Goal: Task Accomplishment & Management: Use online tool/utility

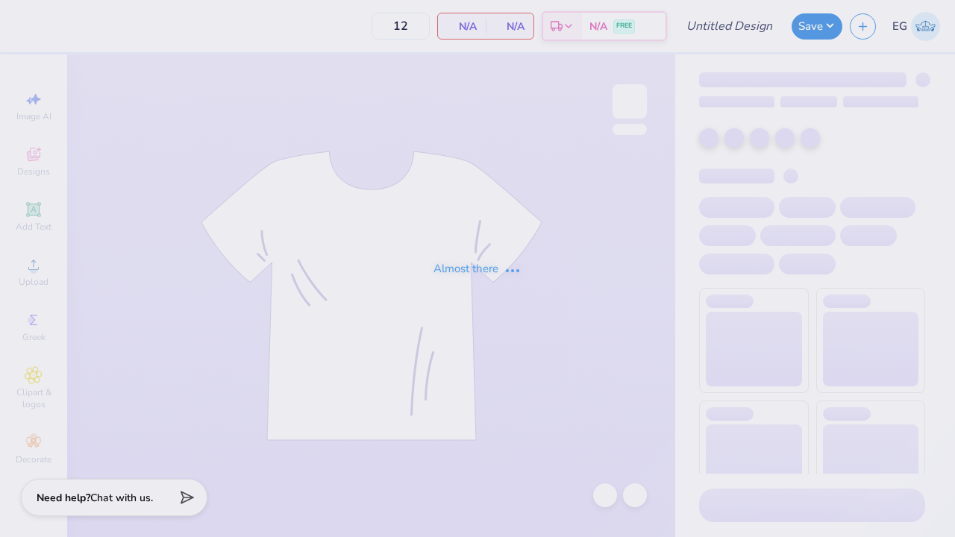
type input "KKG Game Day"
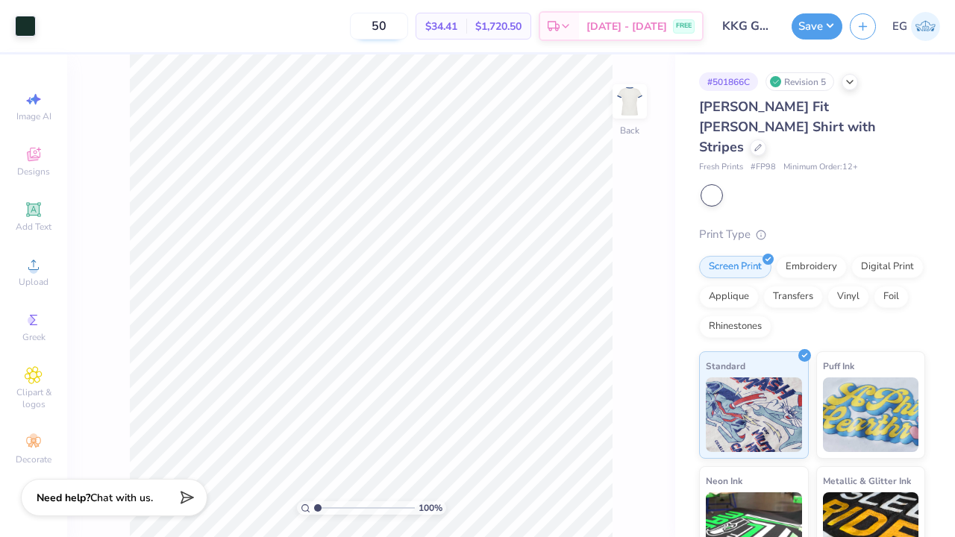
drag, startPoint x: 371, startPoint y: 31, endPoint x: 395, endPoint y: 31, distance: 23.1
click at [395, 31] on input "50" at bounding box center [379, 26] width 58 height 27
type input "12"
click at [763, 138] on div at bounding box center [758, 146] width 16 height 16
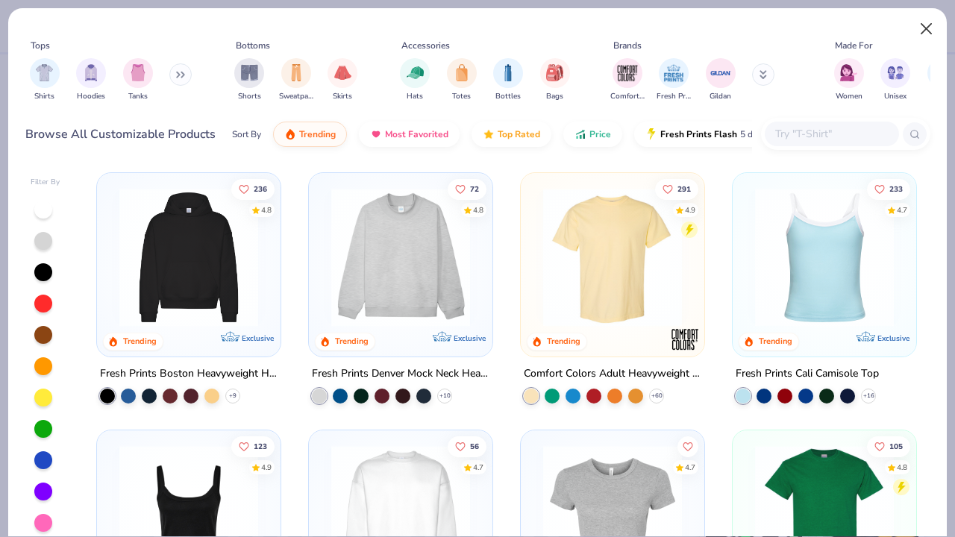
click at [929, 27] on button "Close" at bounding box center [926, 29] width 28 height 28
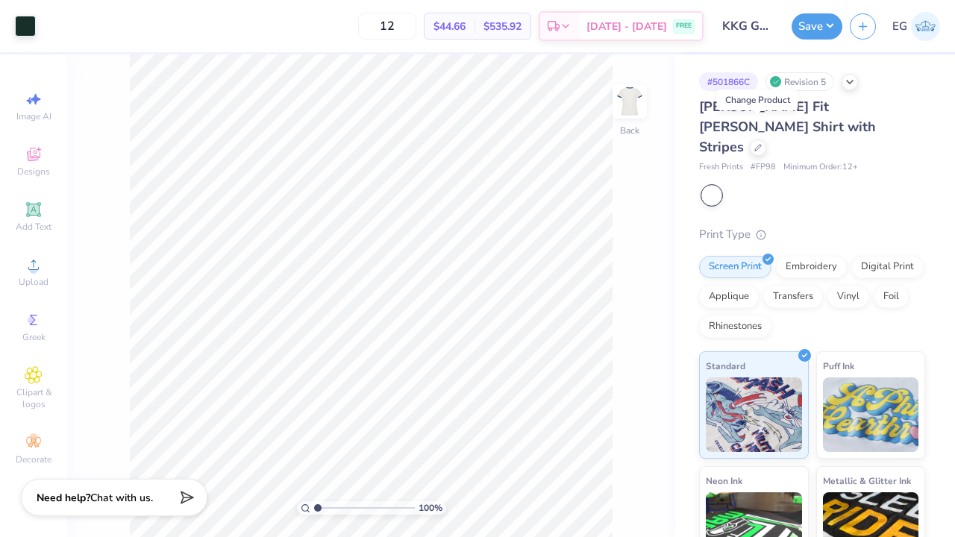
click at [712, 186] on div at bounding box center [711, 195] width 19 height 19
click at [25, 25] on div at bounding box center [25, 24] width 21 height 21
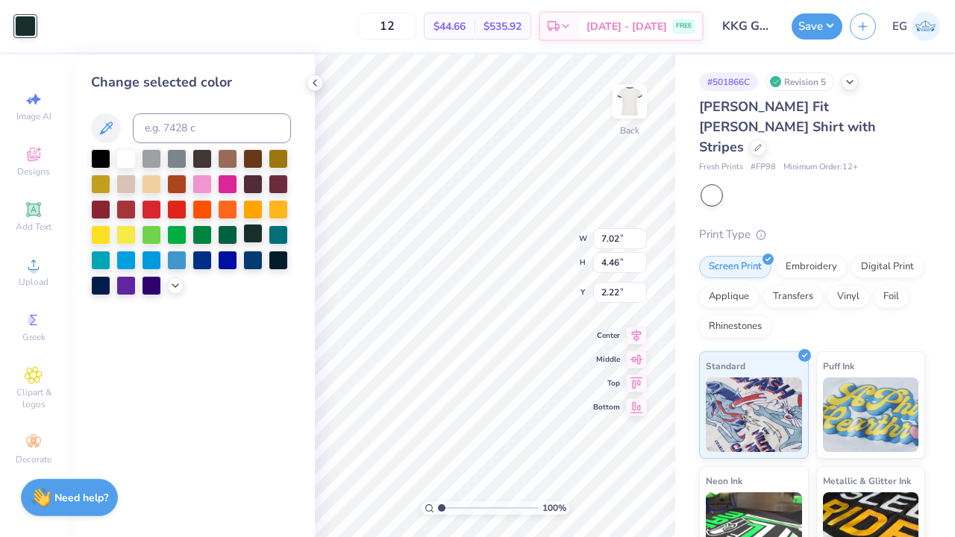
click at [245, 236] on div at bounding box center [252, 233] width 19 height 19
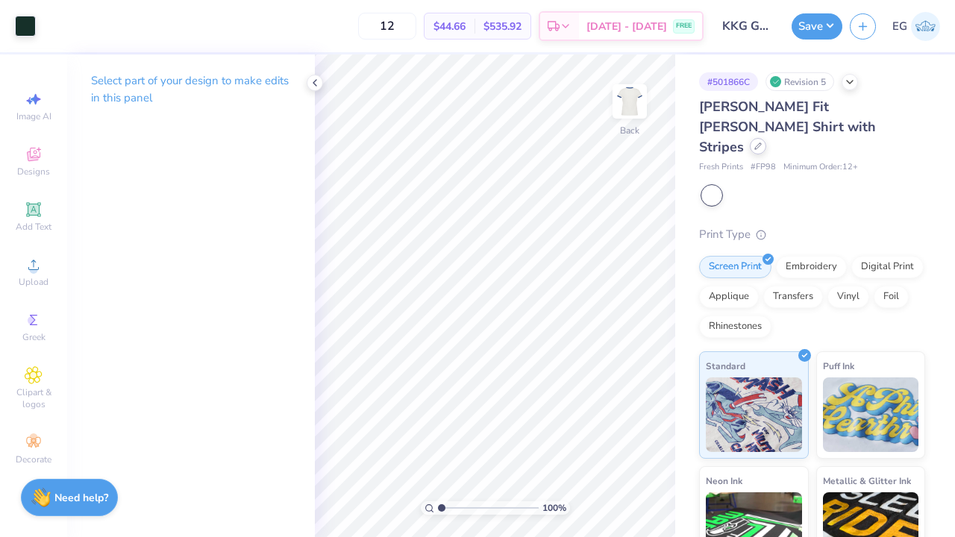
click at [757, 143] on icon at bounding box center [758, 146] width 6 height 6
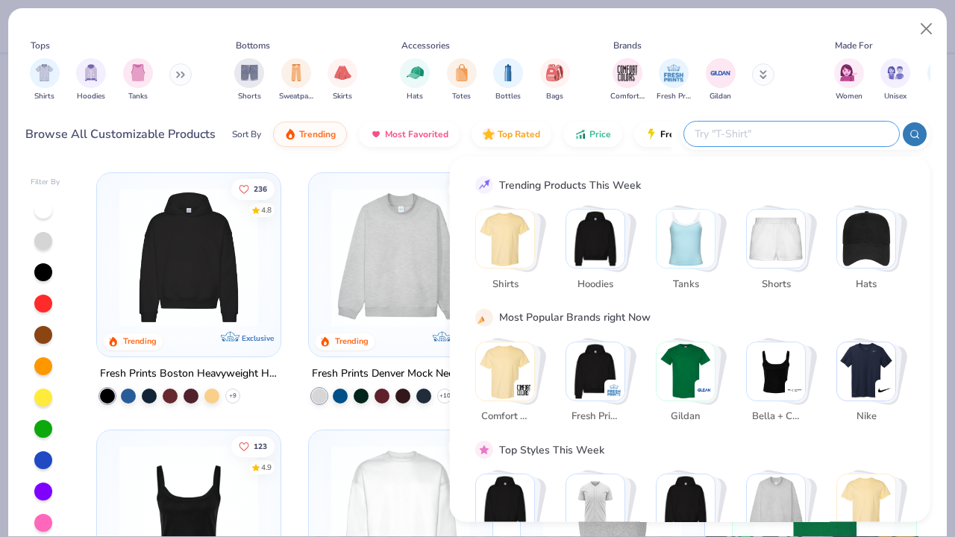
click at [808, 134] on input "text" at bounding box center [790, 133] width 195 height 17
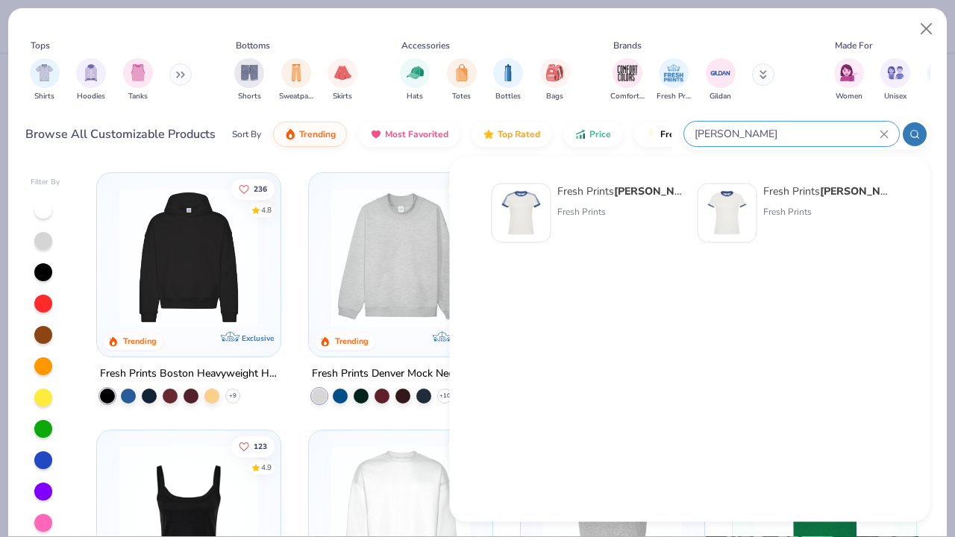
type input "Simone"
click at [566, 201] on div "Fresh Prints Simone Slim Fit Ringer Shirt with Stripes Fresh Prints" at bounding box center [619, 214] width 125 height 60
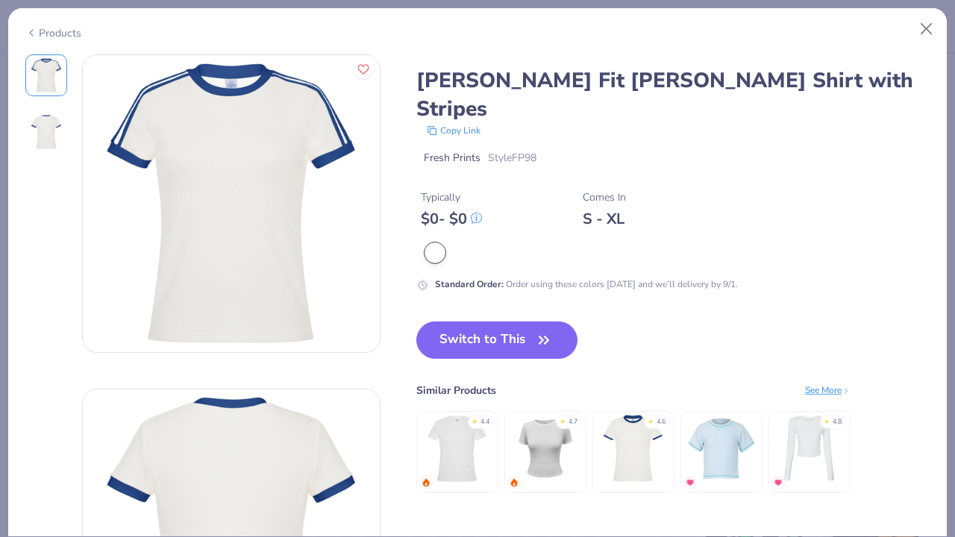
click at [611, 414] on img at bounding box center [632, 448] width 71 height 71
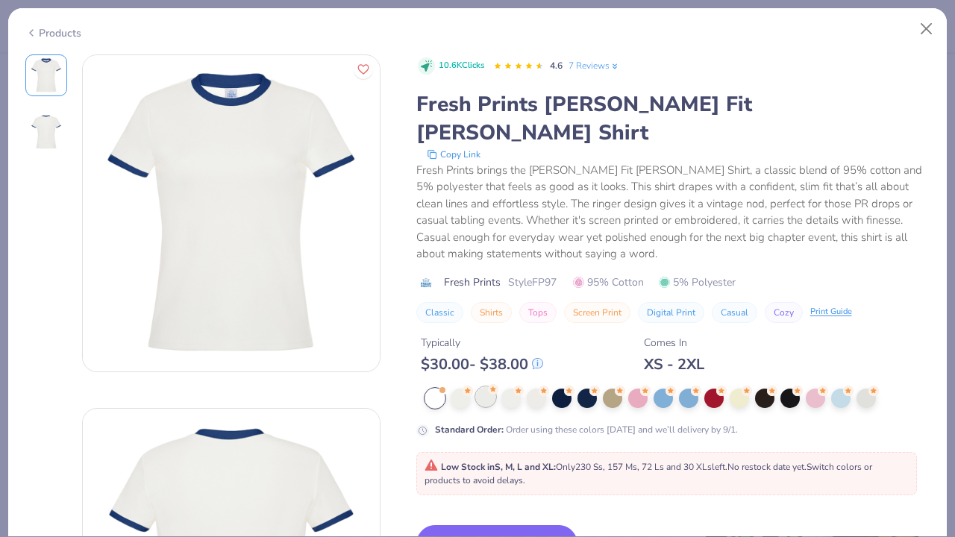
click at [487, 387] on div at bounding box center [485, 396] width 19 height 19
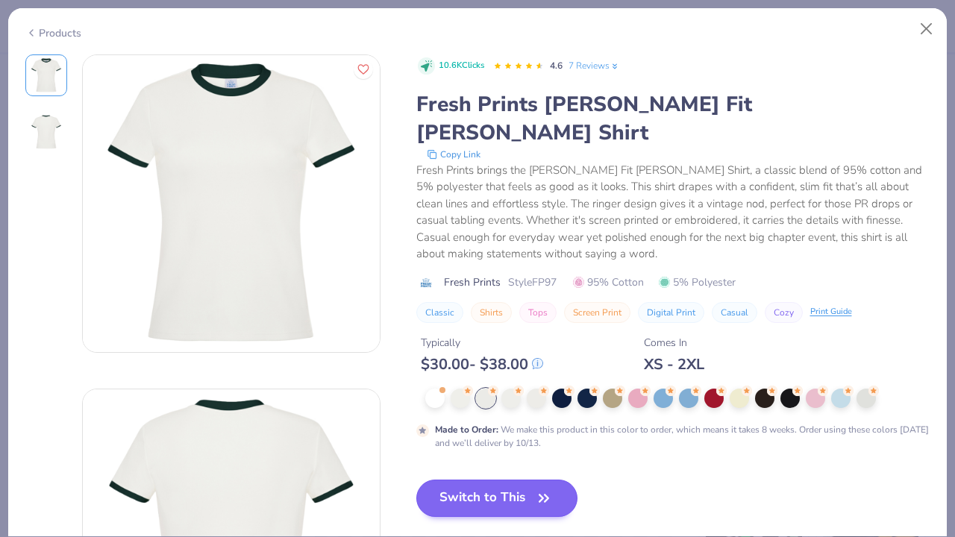
click at [542, 480] on button "Switch to This" at bounding box center [497, 498] width 162 height 37
type input "50"
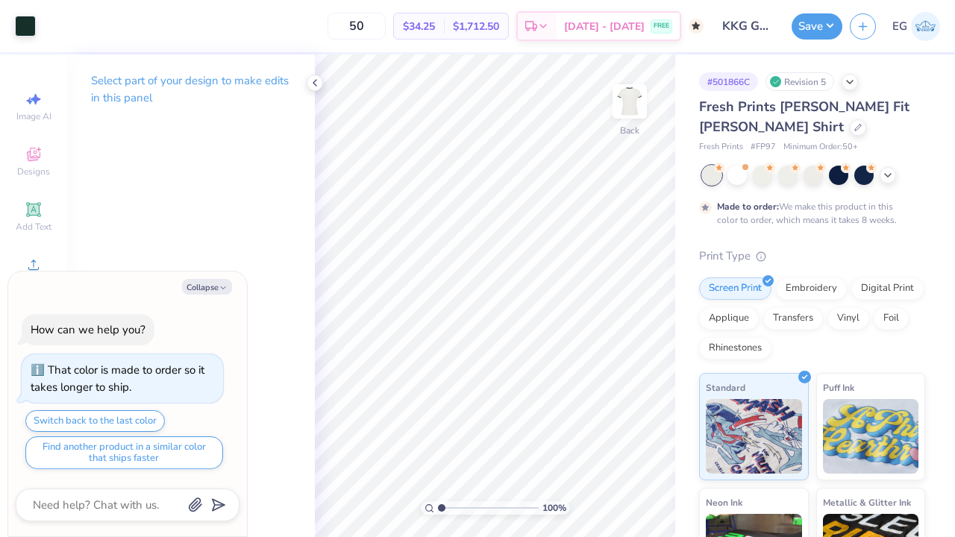
type textarea "x"
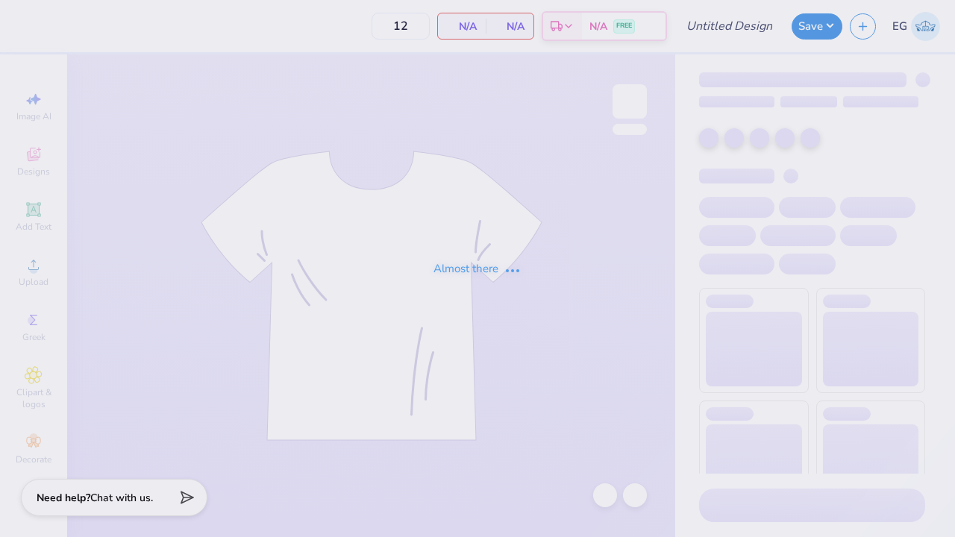
type input "kkg game day merch"
type input "50"
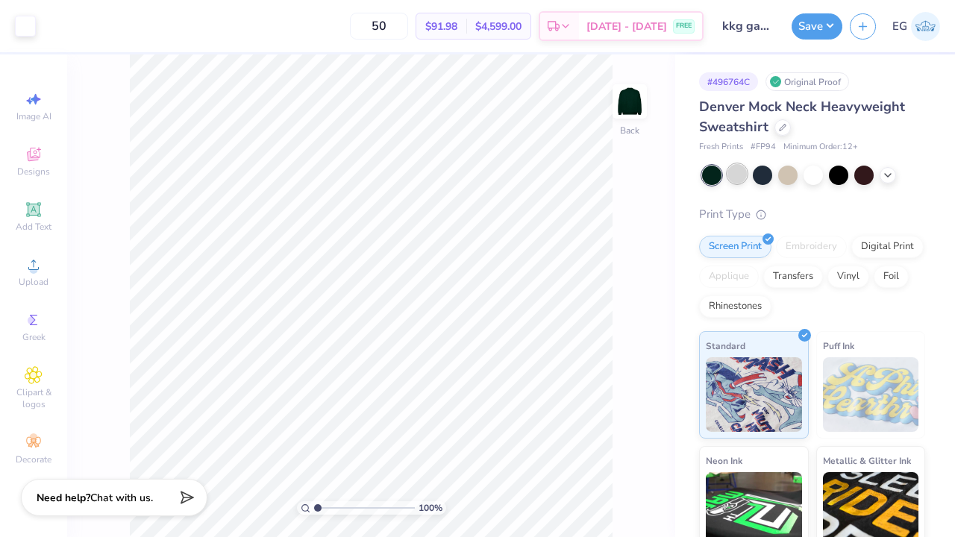
click at [738, 184] on div at bounding box center [736, 173] width 19 height 19
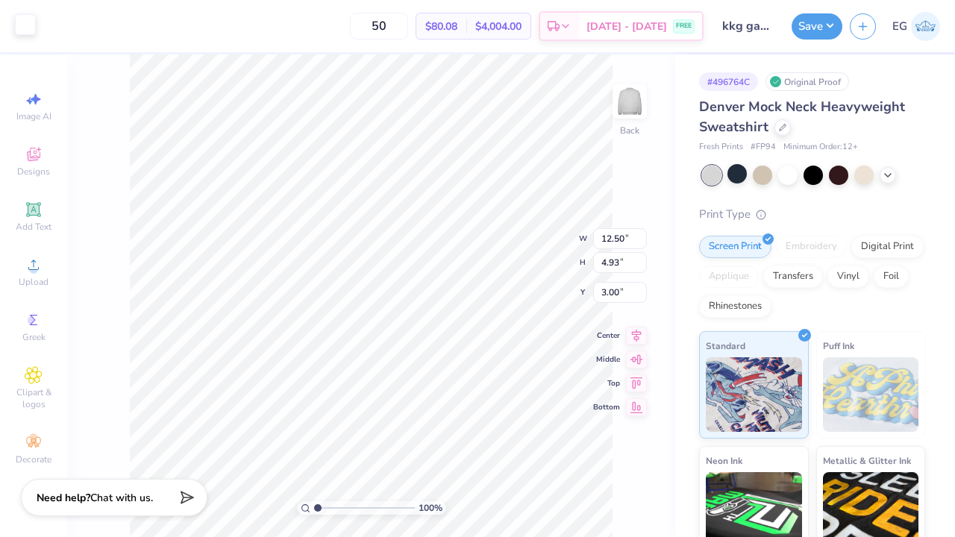
click at [19, 24] on div at bounding box center [25, 24] width 21 height 21
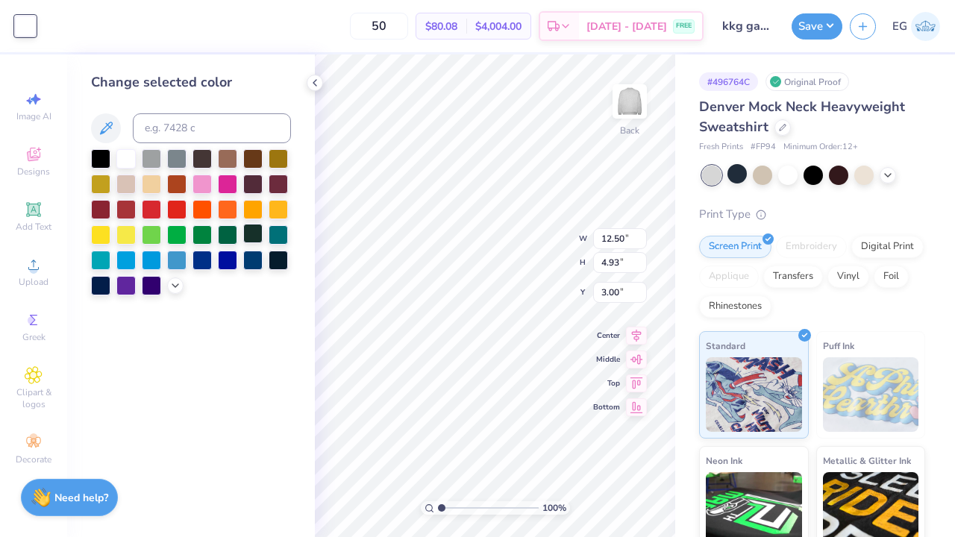
click at [250, 234] on div at bounding box center [252, 233] width 19 height 19
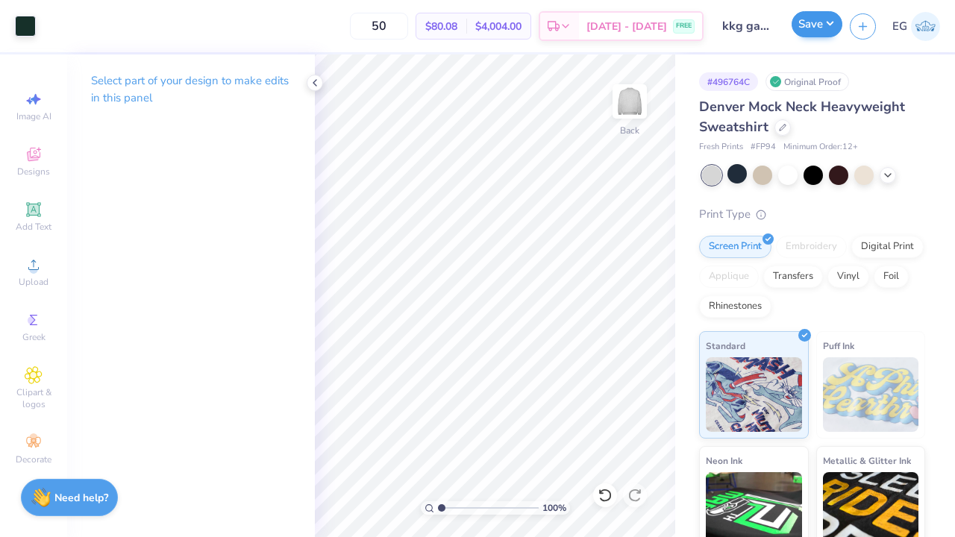
click at [809, 32] on button "Save" at bounding box center [816, 24] width 51 height 26
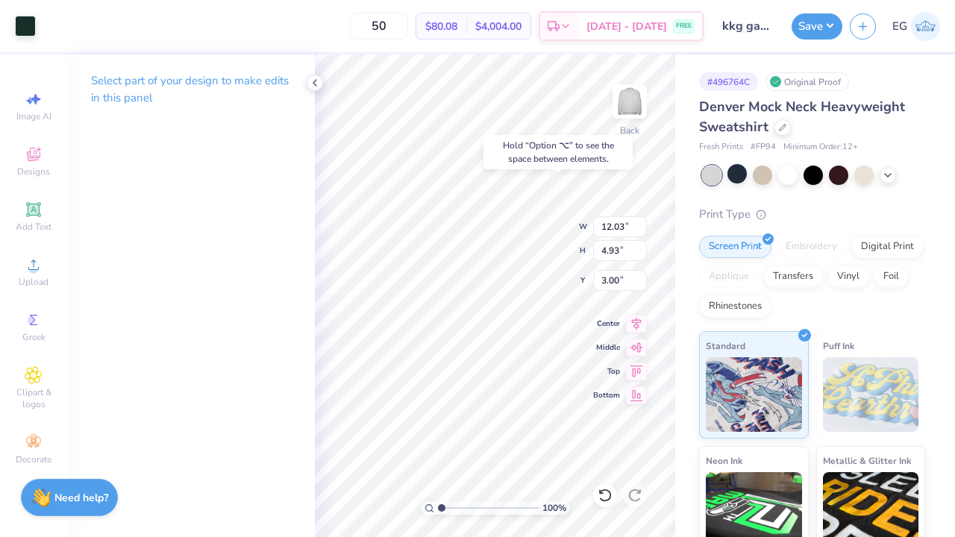
type input "1.13"
click at [816, 30] on button "Save" at bounding box center [816, 24] width 51 height 26
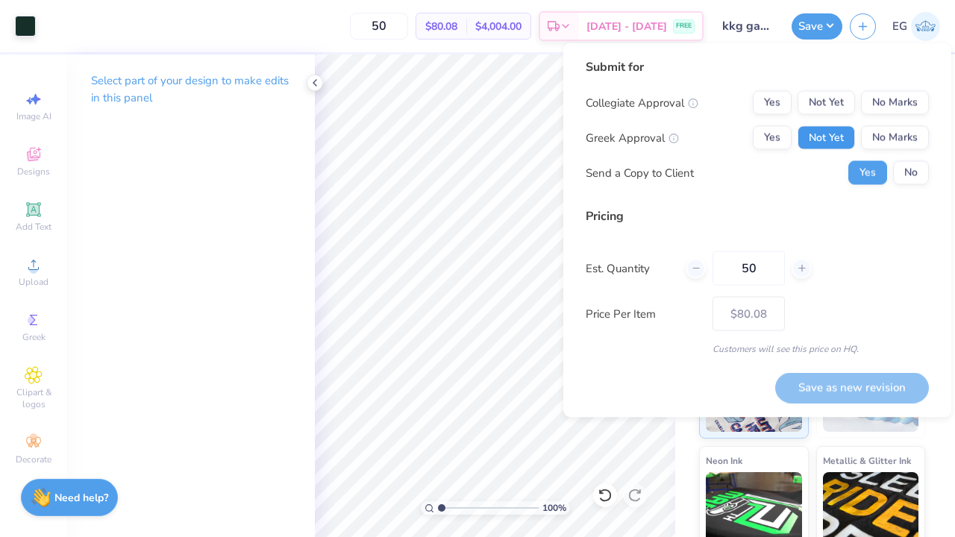
click at [822, 138] on button "Not Yet" at bounding box center [825, 138] width 57 height 24
click at [822, 99] on button "Not Yet" at bounding box center [825, 103] width 57 height 24
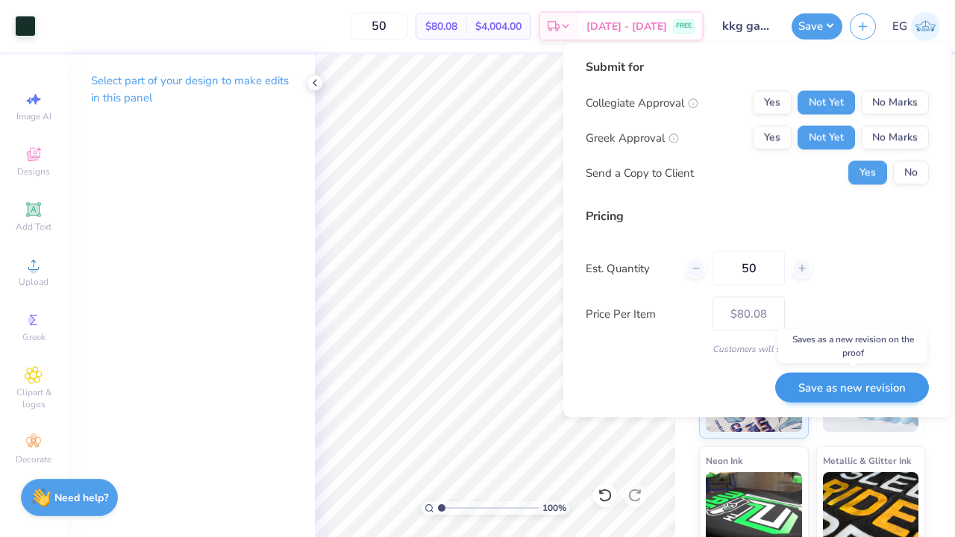
click at [849, 389] on button "Save as new revision" at bounding box center [852, 387] width 154 height 31
type input "$80.08"
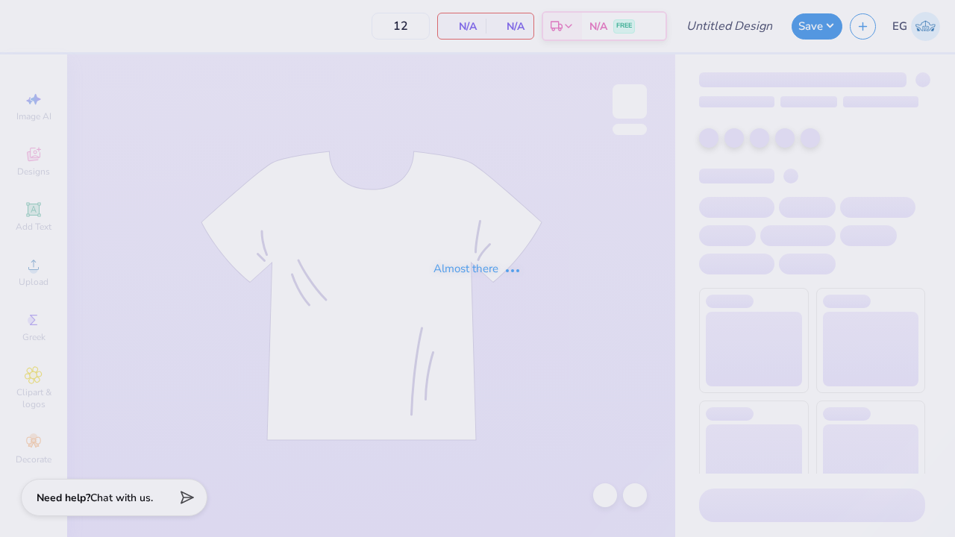
type input "KKG Game Day"
type input "50"
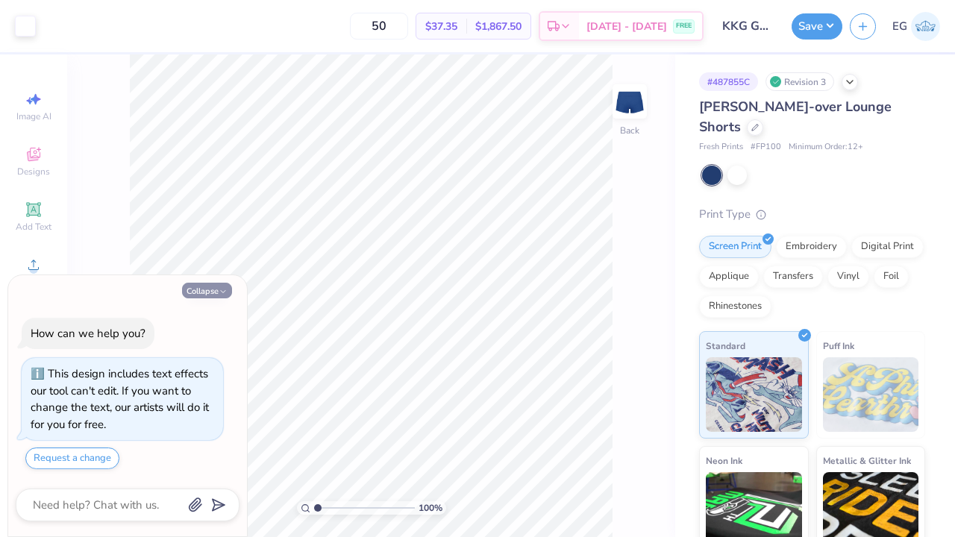
click at [217, 289] on button "Collapse" at bounding box center [207, 291] width 50 height 16
type textarea "x"
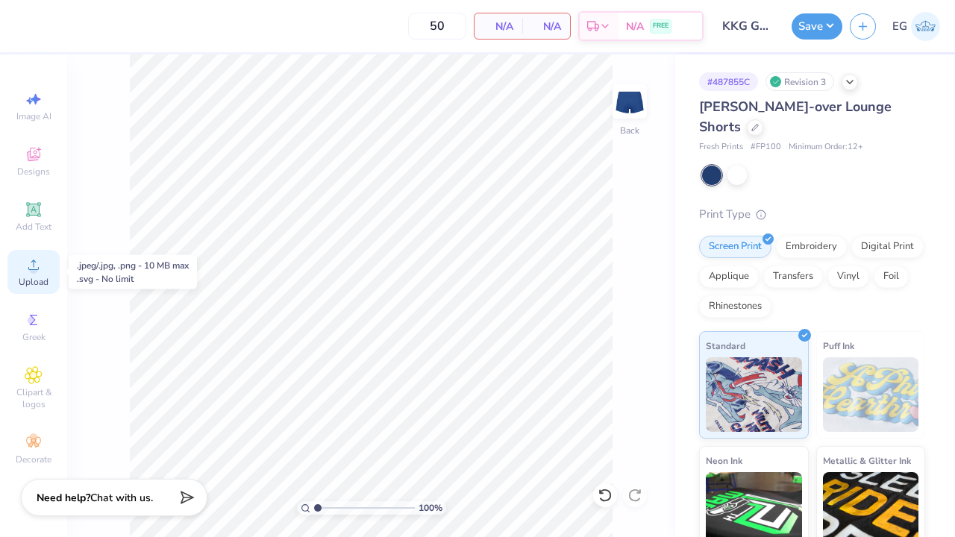
click at [31, 263] on icon at bounding box center [33, 265] width 10 height 10
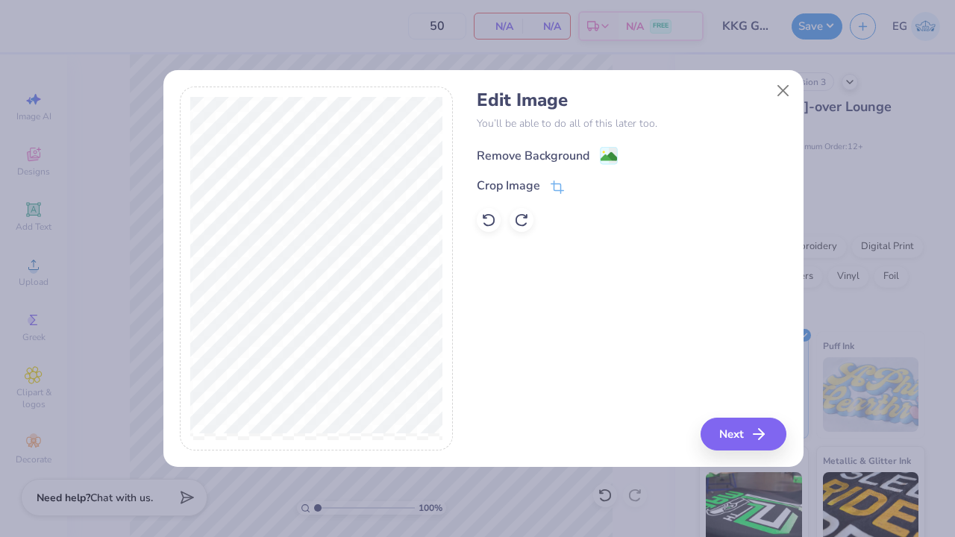
click at [601, 159] on image at bounding box center [608, 156] width 16 height 16
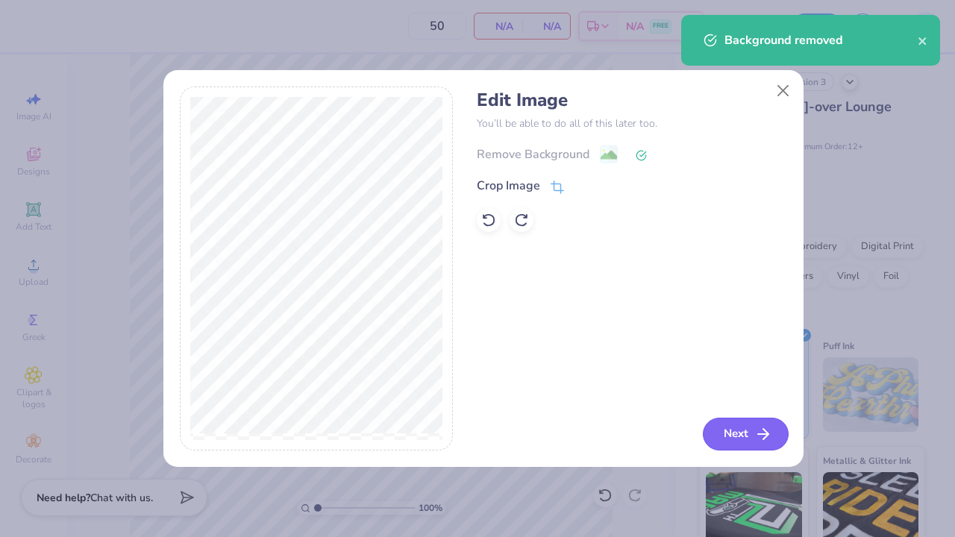
click at [725, 423] on button "Next" at bounding box center [746, 434] width 86 height 33
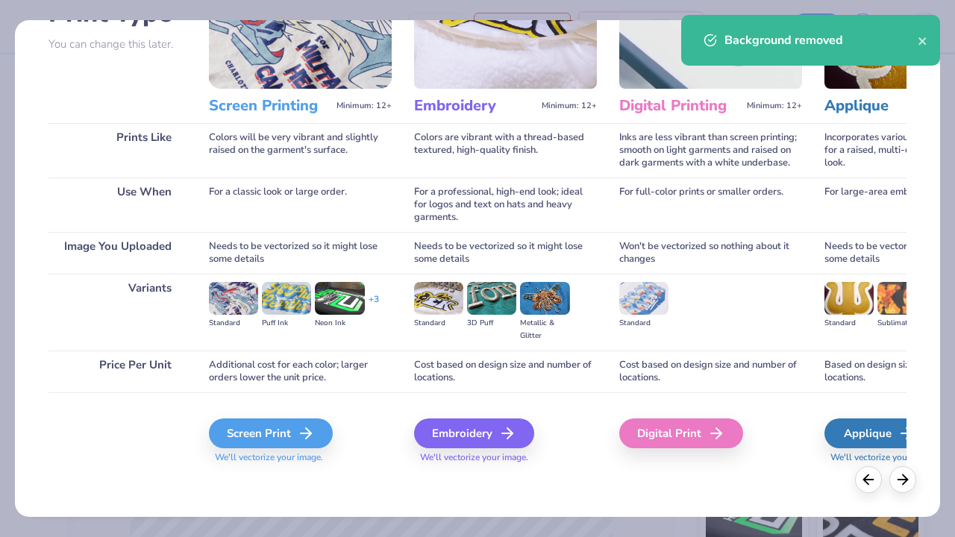
scroll to position [132, 0]
click at [248, 449] on div "Screen Print We'll vectorize your image." at bounding box center [300, 441] width 183 height 46
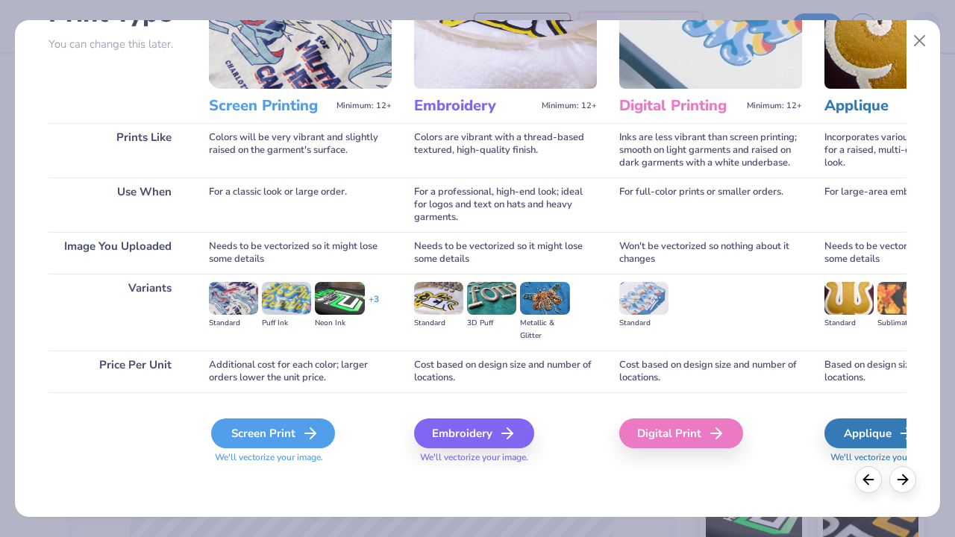
click at [251, 443] on div "Screen Print" at bounding box center [273, 433] width 124 height 30
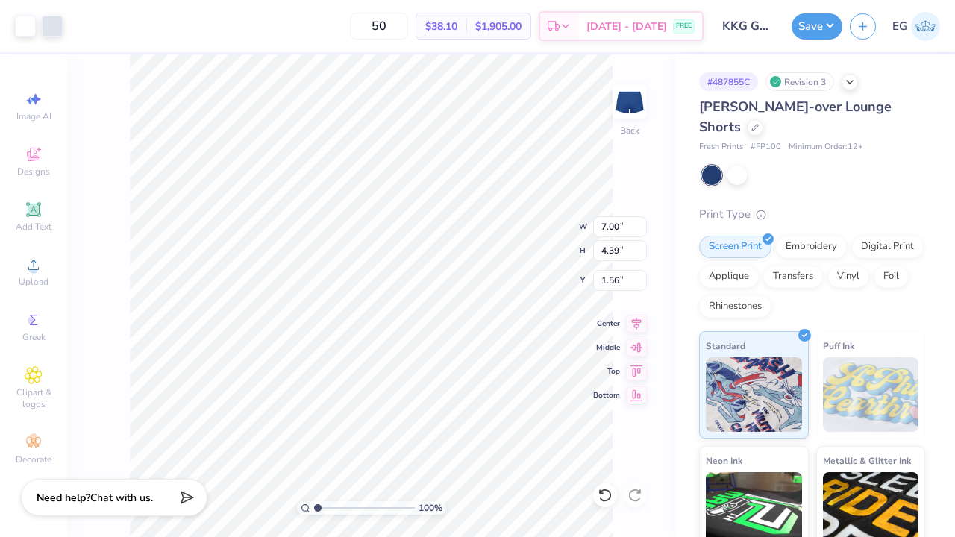
type input "3.81"
type input "2.39"
type input "3.41"
click at [738, 174] on div at bounding box center [736, 173] width 19 height 19
click at [706, 170] on div at bounding box center [711, 175] width 19 height 19
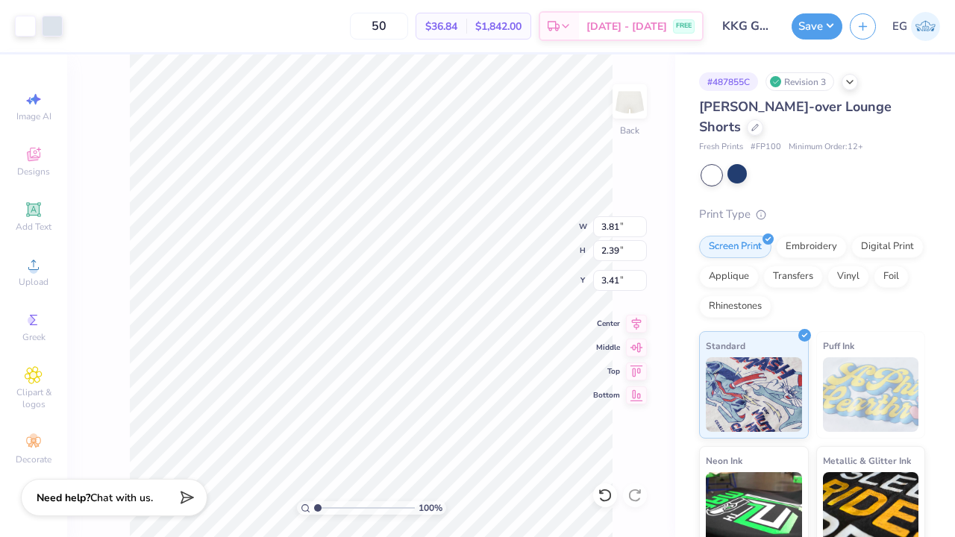
click at [787, 177] on div at bounding box center [813, 175] width 223 height 19
click at [747, 124] on div at bounding box center [755, 126] width 16 height 16
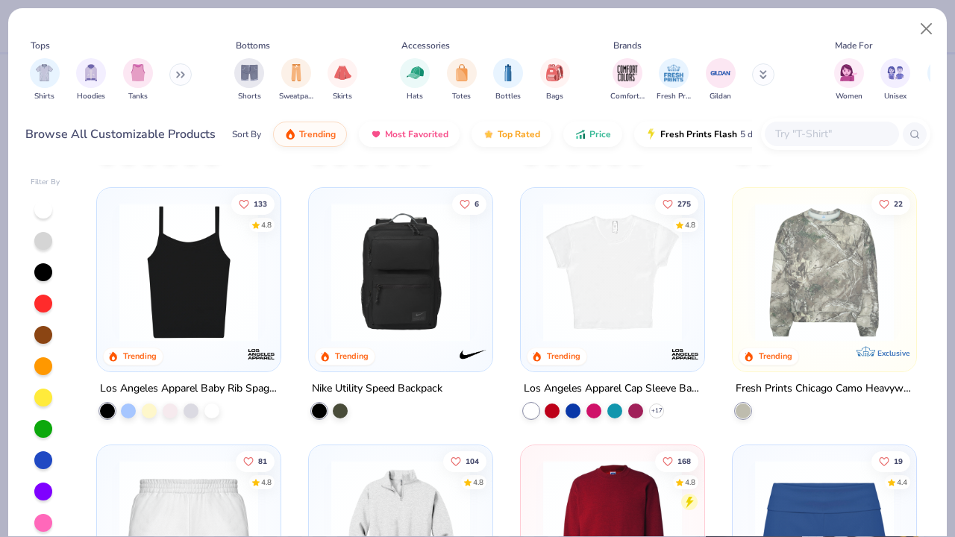
scroll to position [1110, 0]
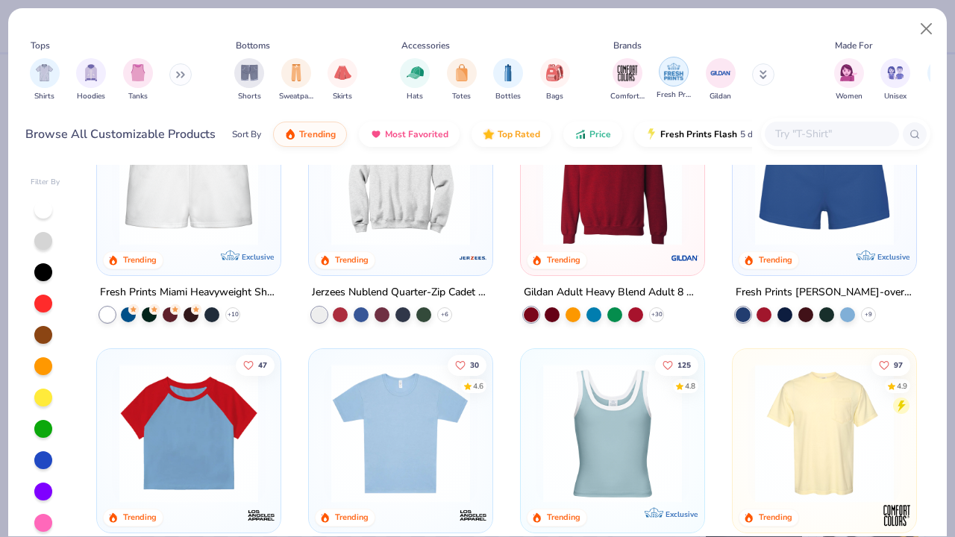
click at [677, 69] on img "filter for Fresh Prints" at bounding box center [673, 71] width 22 height 22
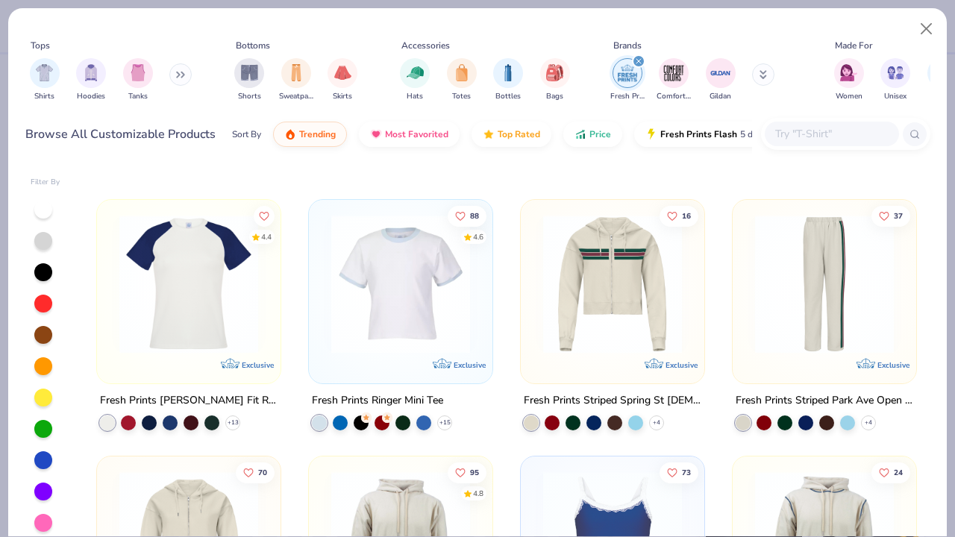
scroll to position [986, 0]
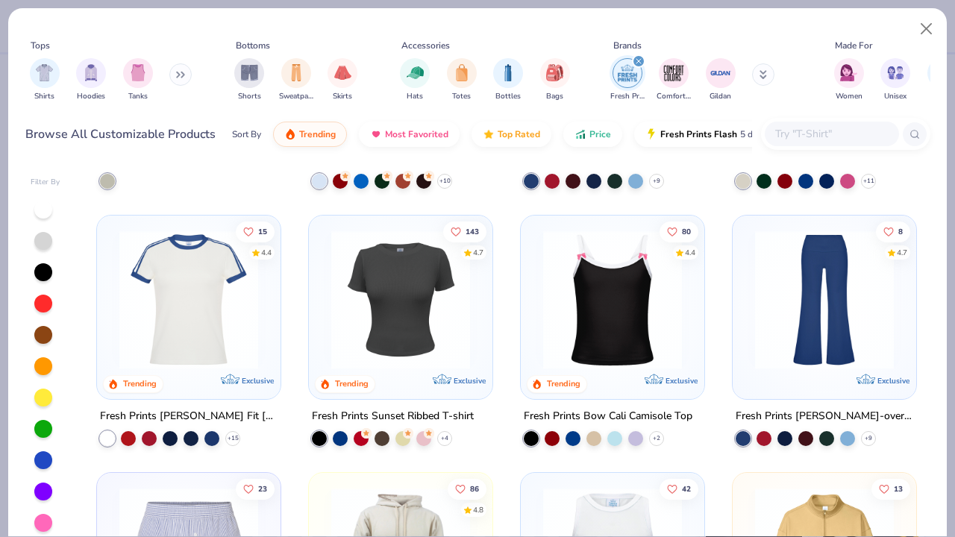
click at [184, 78] on button at bounding box center [180, 74] width 22 height 22
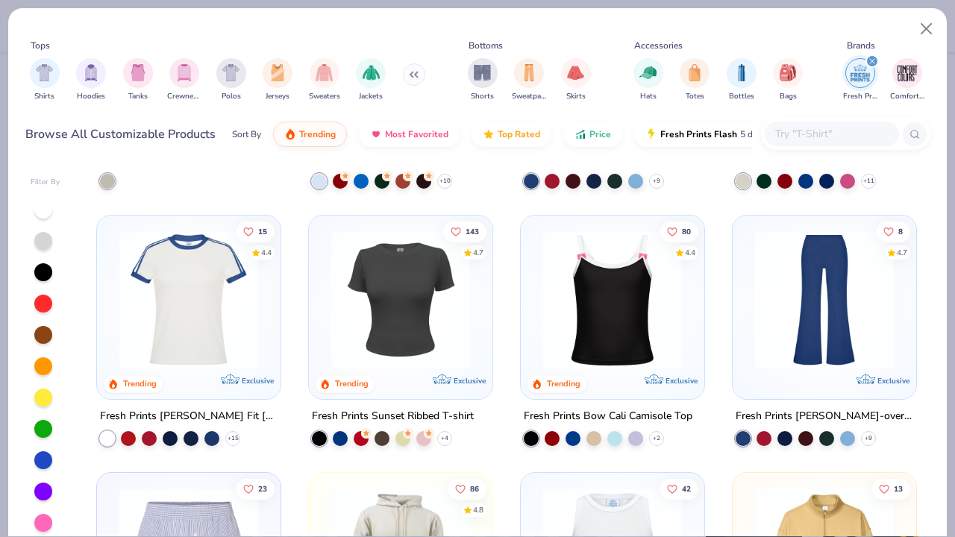
click at [499, 78] on div "Shorts Sweatpants Skirts" at bounding box center [529, 79] width 132 height 55
click at [487, 78] on img "filter for Shorts" at bounding box center [482, 71] width 17 height 17
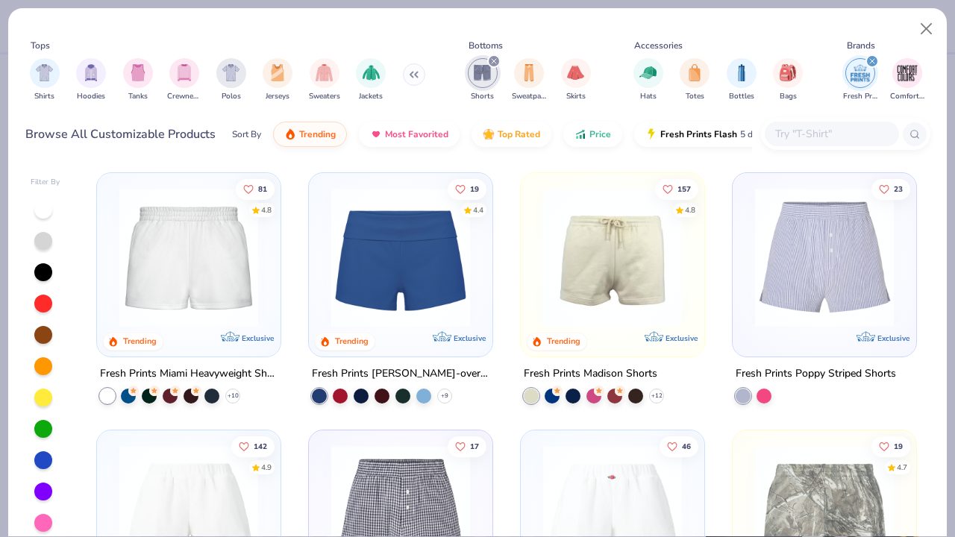
click at [414, 261] on img at bounding box center [401, 257] width 154 height 139
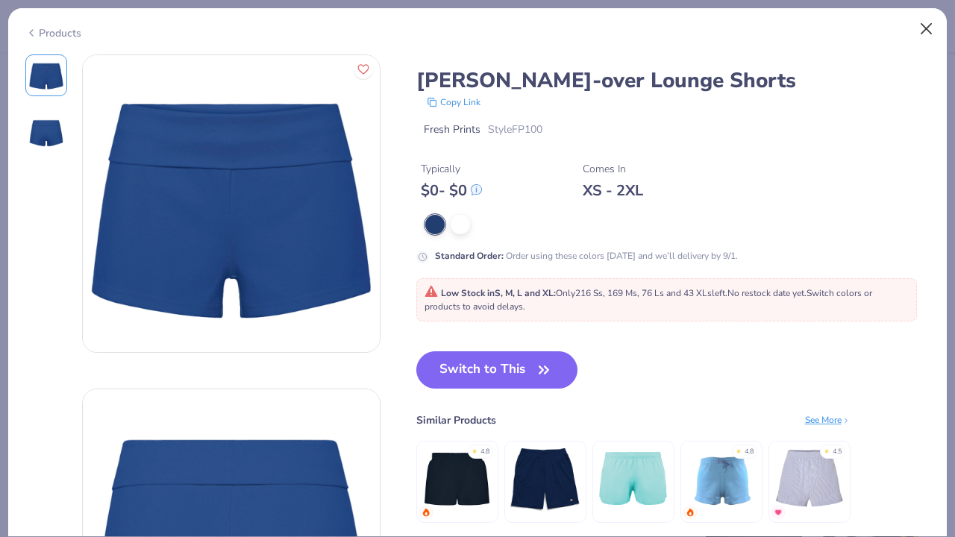
click at [927, 26] on button "Close" at bounding box center [926, 29] width 28 height 28
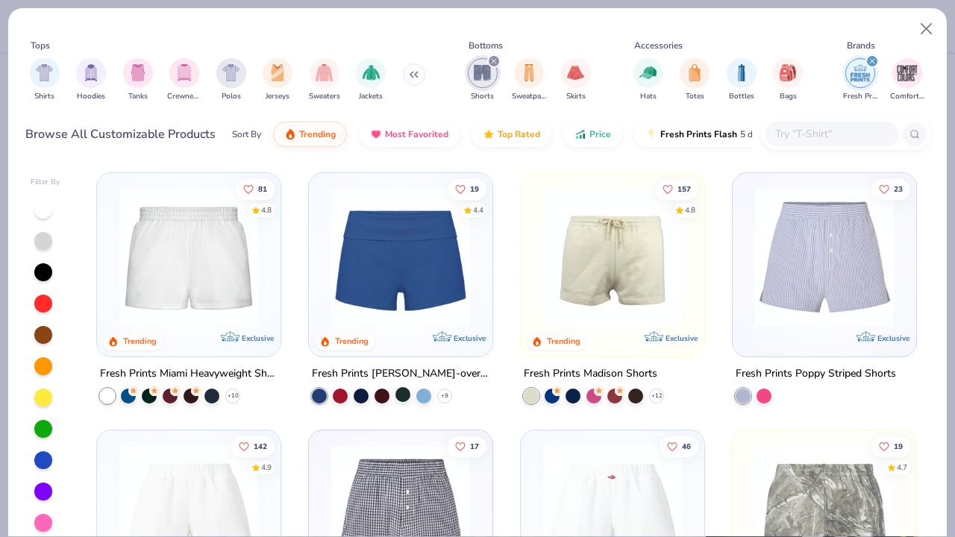
click at [398, 393] on div at bounding box center [402, 394] width 15 height 15
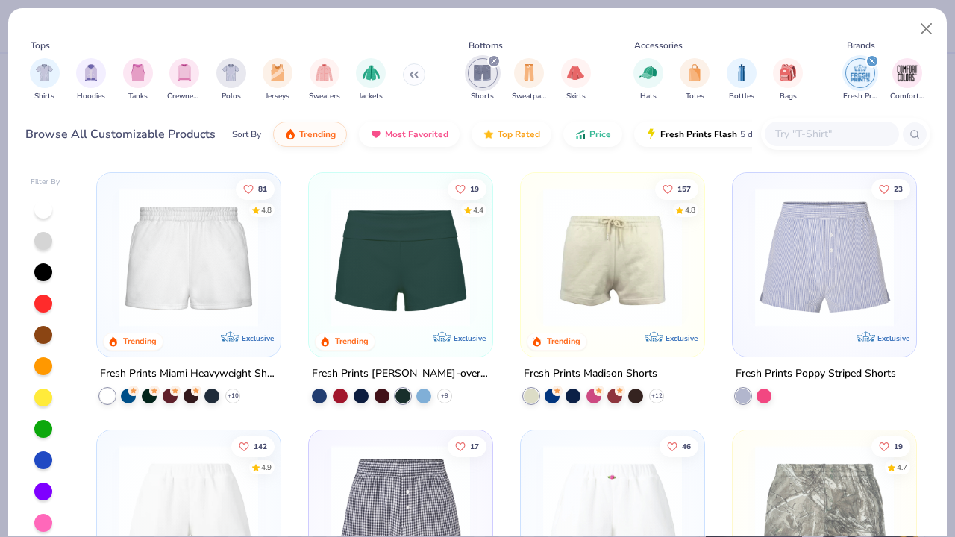
click at [401, 300] on img at bounding box center [401, 257] width 154 height 139
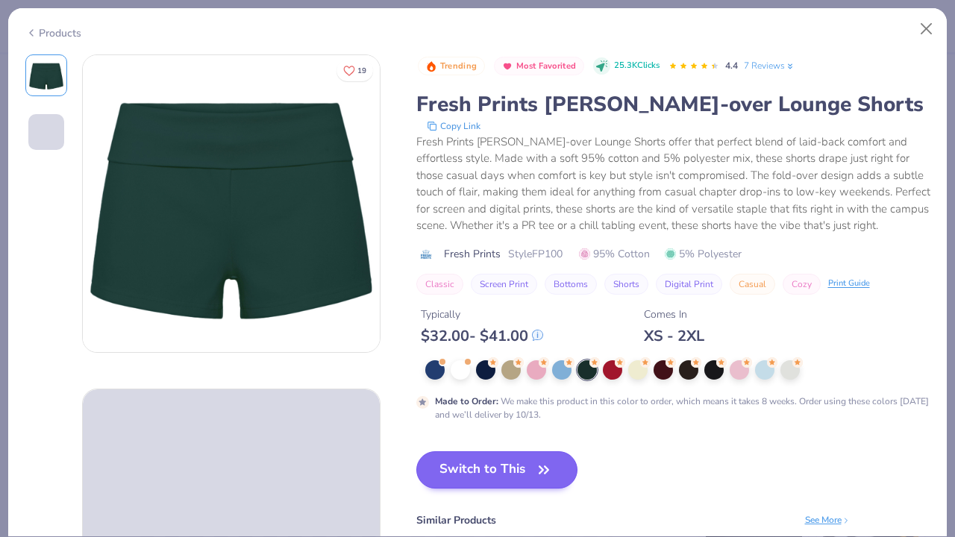
click at [540, 480] on icon "button" at bounding box center [543, 469] width 21 height 21
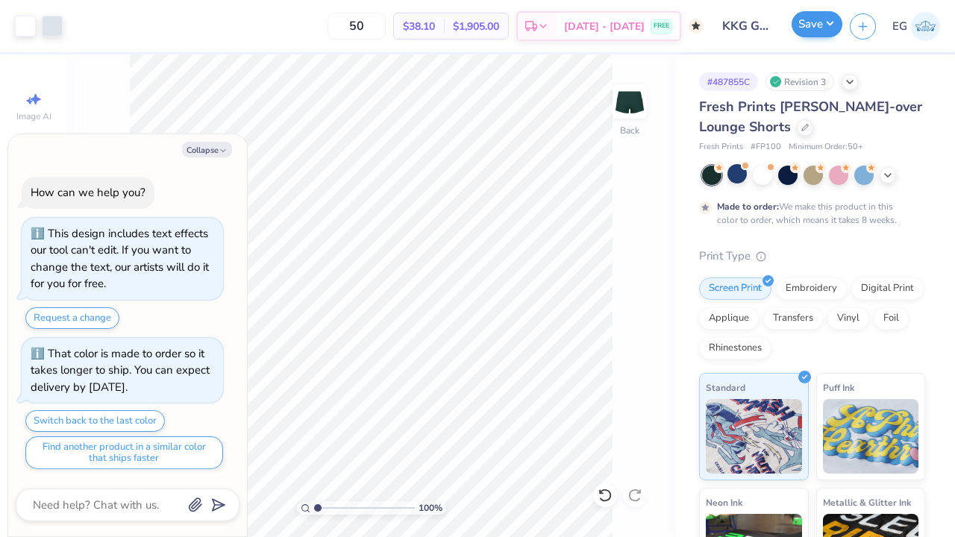
click at [818, 33] on button "Save" at bounding box center [816, 24] width 51 height 26
type textarea "x"
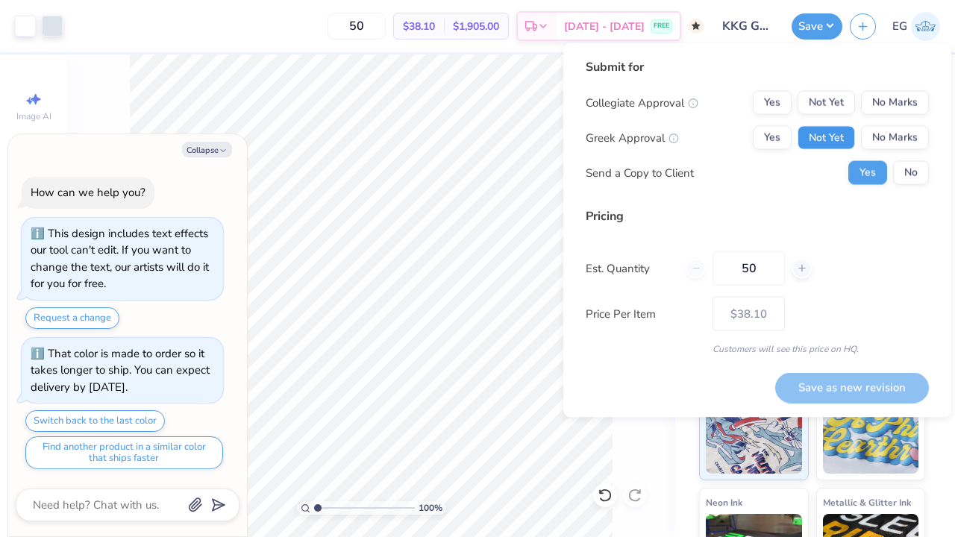
click at [839, 139] on button "Not Yet" at bounding box center [825, 138] width 57 height 24
click at [837, 92] on button "Not Yet" at bounding box center [825, 103] width 57 height 24
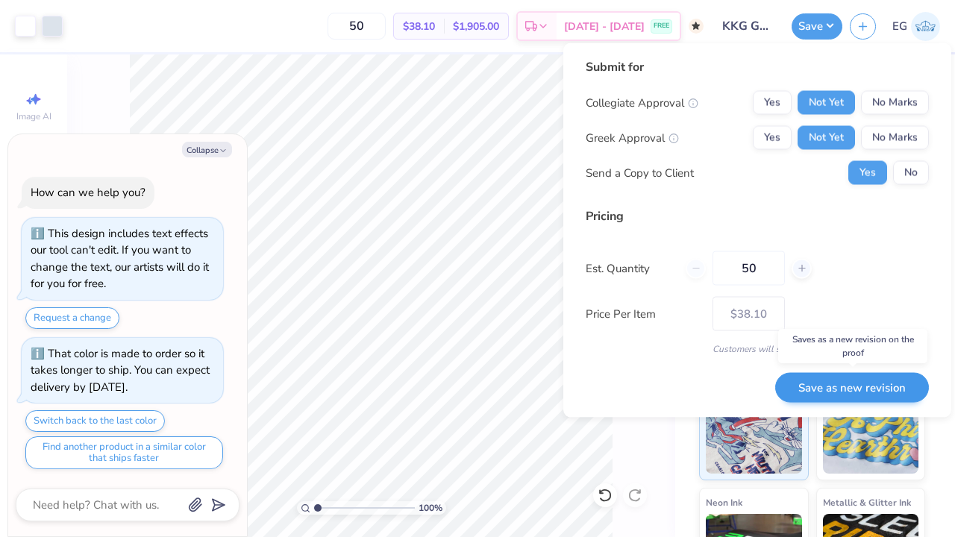
click at [824, 383] on button "Save as new revision" at bounding box center [852, 387] width 154 height 31
type input "$38.10"
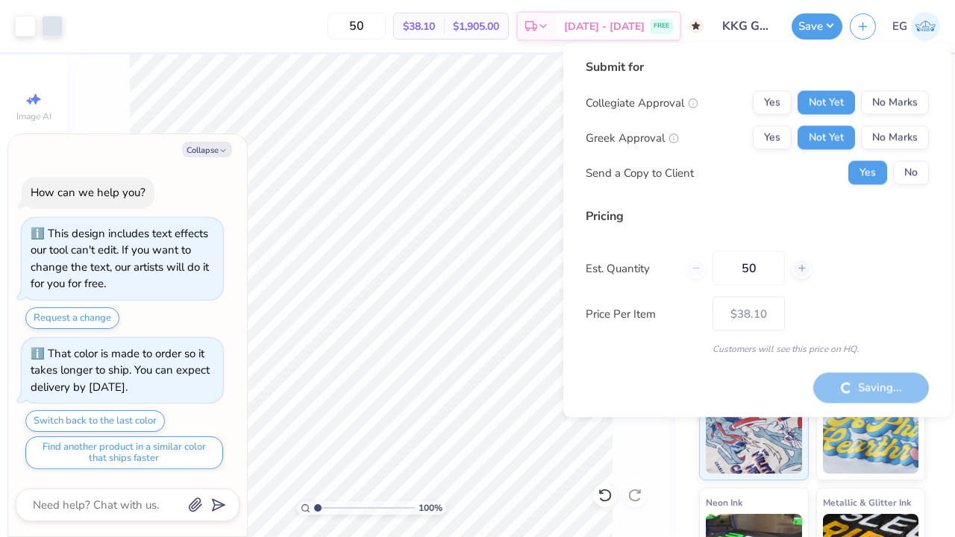
type textarea "x"
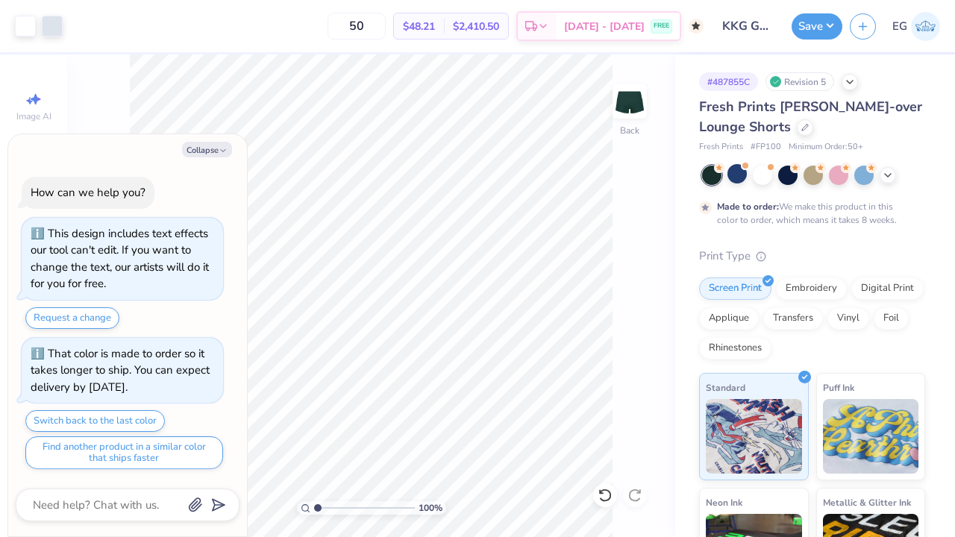
drag, startPoint x: 385, startPoint y: 21, endPoint x: 321, endPoint y: 21, distance: 63.4
click at [321, 21] on div "50 $48.21 Per Item $2,410.50 Total Est. Delivery Oct 11 - 14 FREE" at bounding box center [386, 26] width 633 height 52
type input "1"
type input "55"
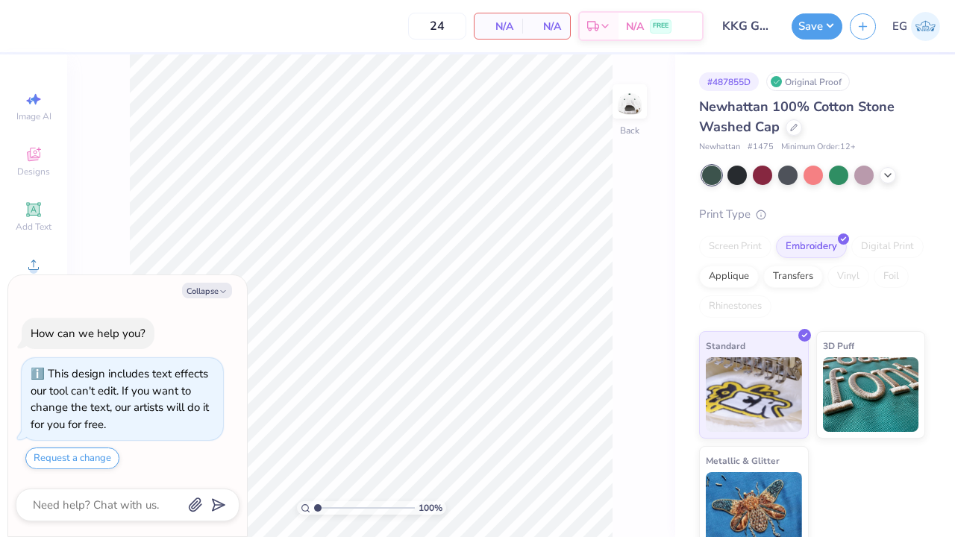
type textarea "x"
drag, startPoint x: 400, startPoint y: 25, endPoint x: 363, endPoint y: 25, distance: 36.6
click at [363, 25] on input "24" at bounding box center [379, 26] width 58 height 27
drag, startPoint x: 405, startPoint y: 22, endPoint x: 356, endPoint y: 22, distance: 49.2
click at [356, 22] on div "12 $55.44 Per Item $665.28 Total Est. Delivery Aug 30 - Sep 2 FREE" at bounding box center [373, 26] width 660 height 52
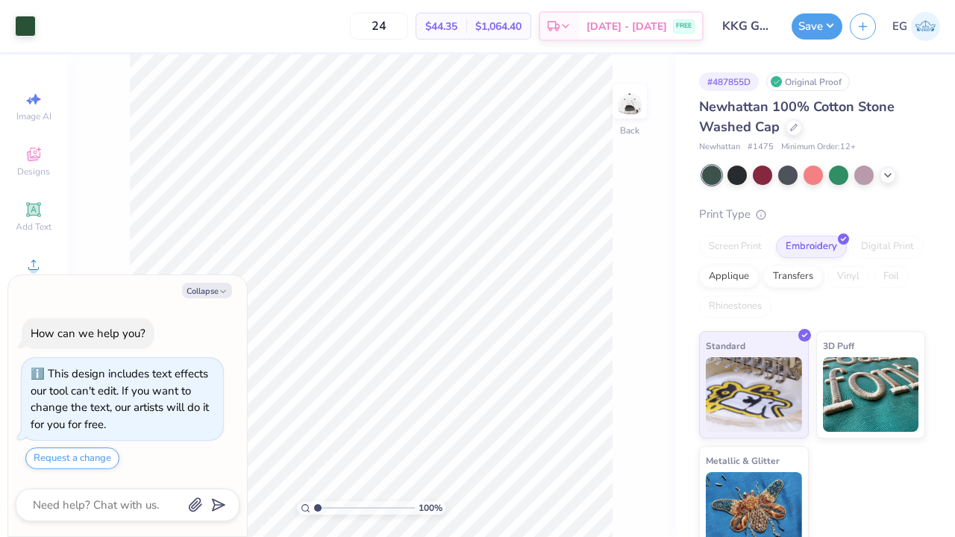
drag, startPoint x: 392, startPoint y: 21, endPoint x: 315, endPoint y: 21, distance: 77.6
click at [315, 21] on div "24 $44.35 Per Item $1,064.40 Total Est. Delivery Aug 30 - Sep 2 FREE" at bounding box center [373, 26] width 660 height 52
type input "26"
type input "2"
drag, startPoint x: 395, startPoint y: 24, endPoint x: 338, endPoint y: 24, distance: 56.7
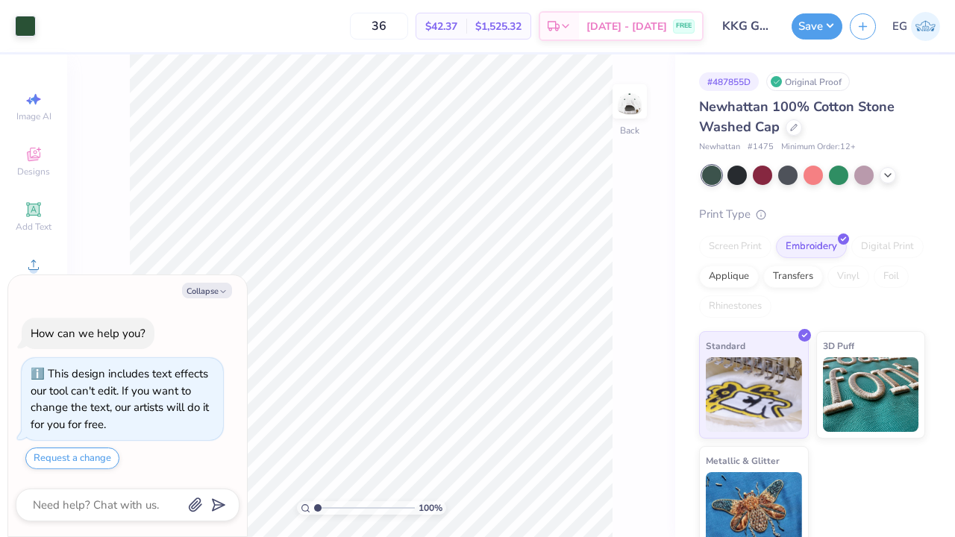
click at [338, 24] on div "36 $42.37 Per Item $1,525.32 Total Est. Delivery Aug 30 - Sep 2 FREE" at bounding box center [373, 26] width 660 height 52
type input "50"
